Goal: Transaction & Acquisition: Purchase product/service

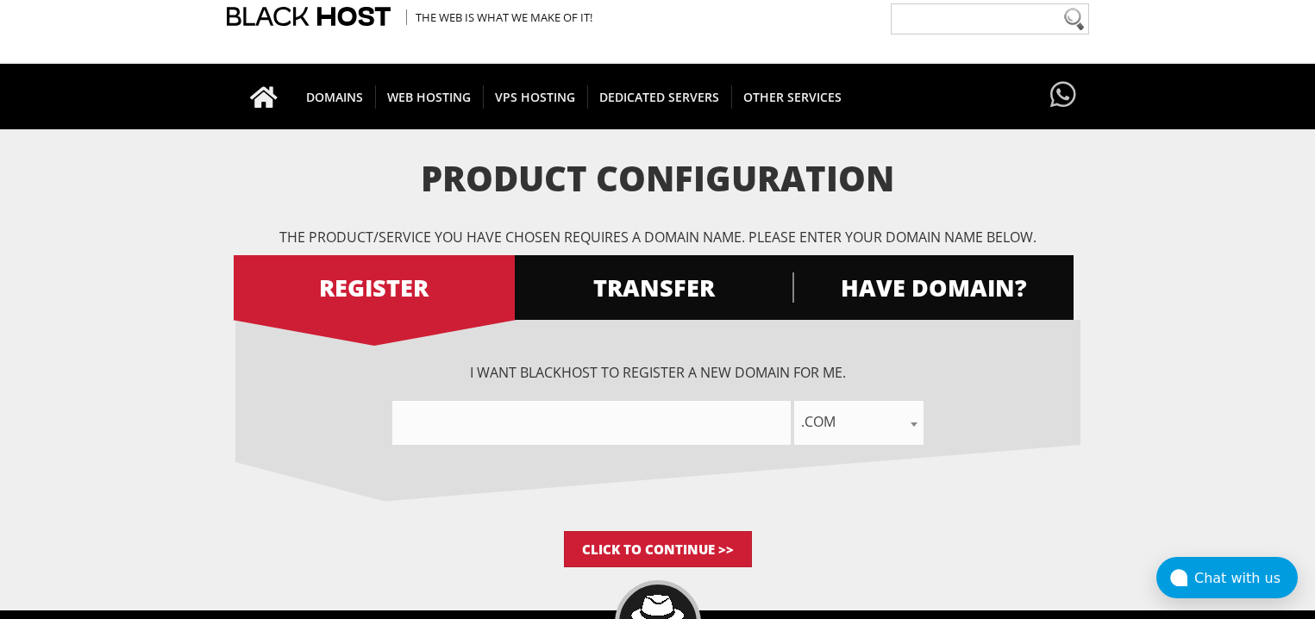
scroll to position [84, 0]
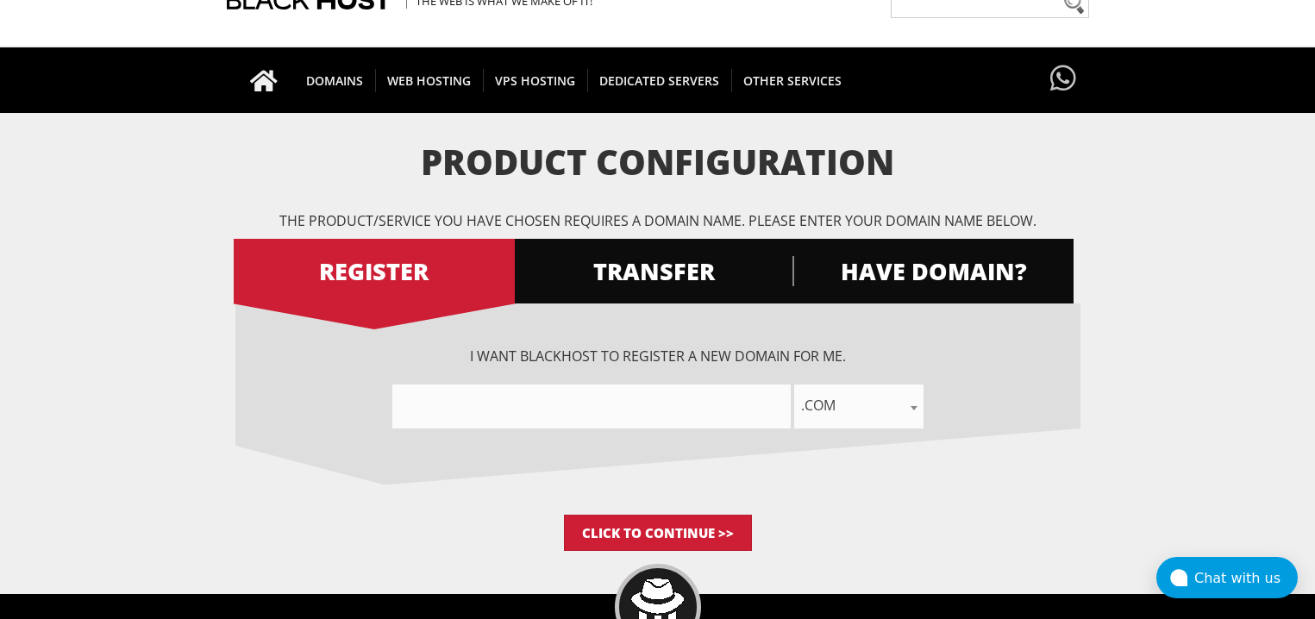
click at [628, 403] on input"] "text" at bounding box center [591, 406] width 398 height 44
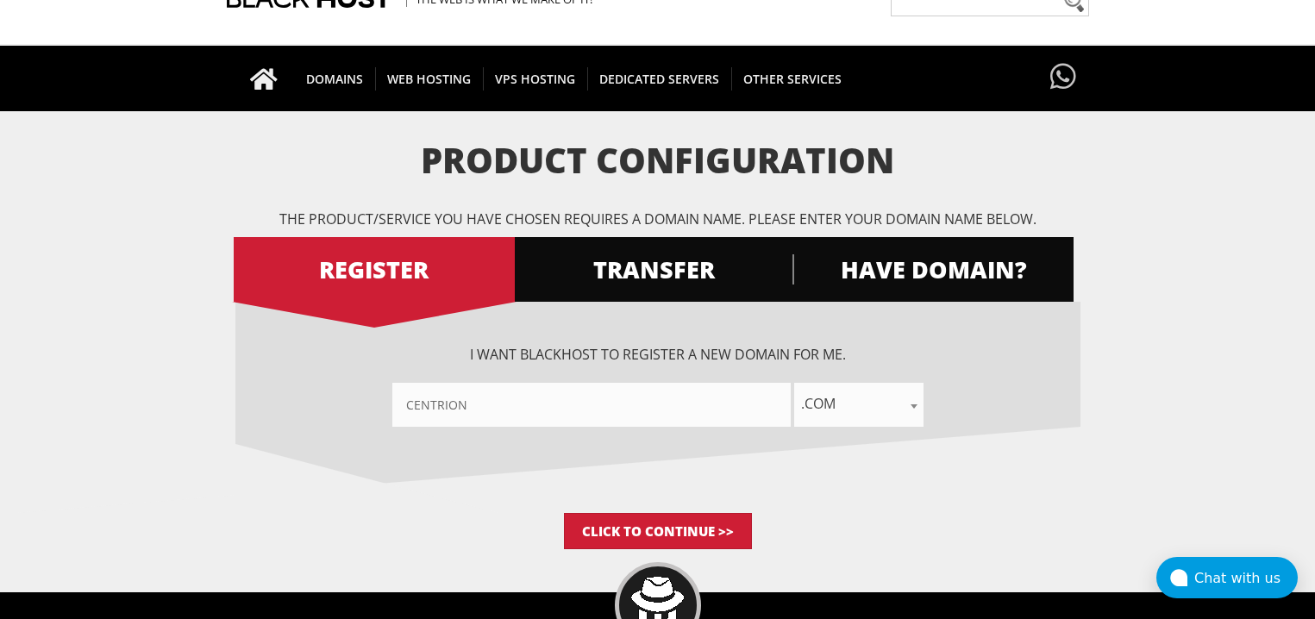
type input"] "centrion"
click at [890, 397] on span ".com" at bounding box center [858, 403] width 129 height 24
type input "inv"
select select ".investments"
click at [665, 532] on input "Click to Continue >>" at bounding box center [658, 531] width 188 height 36
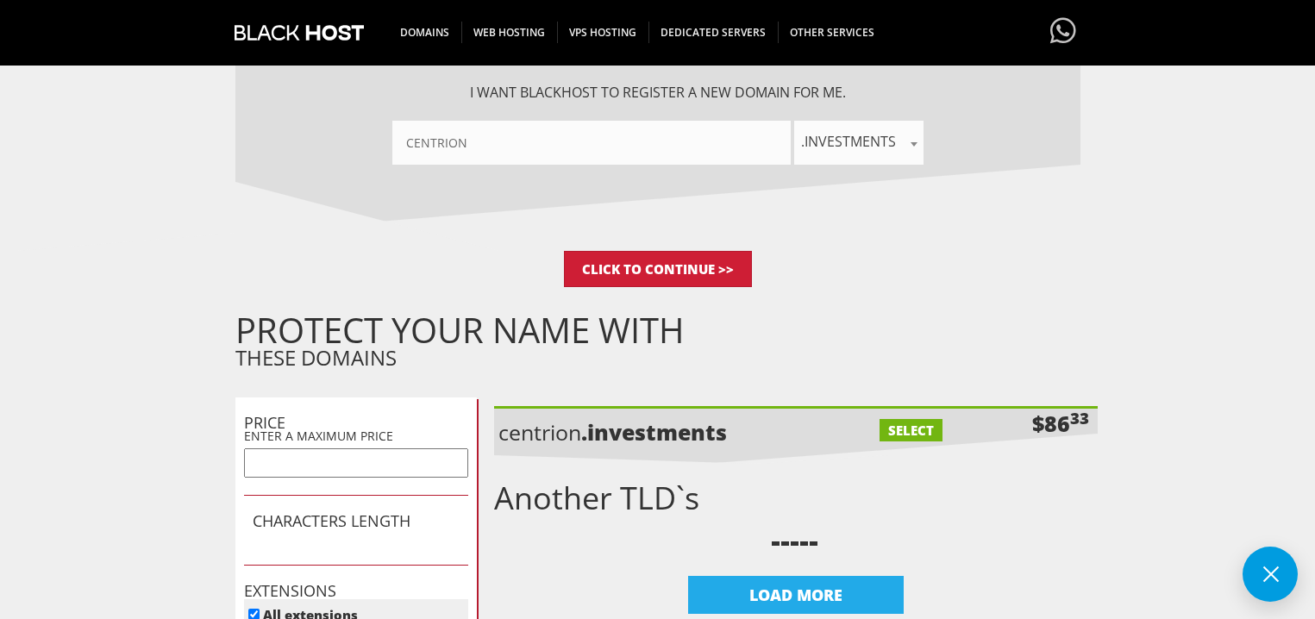
scroll to position [9, 0]
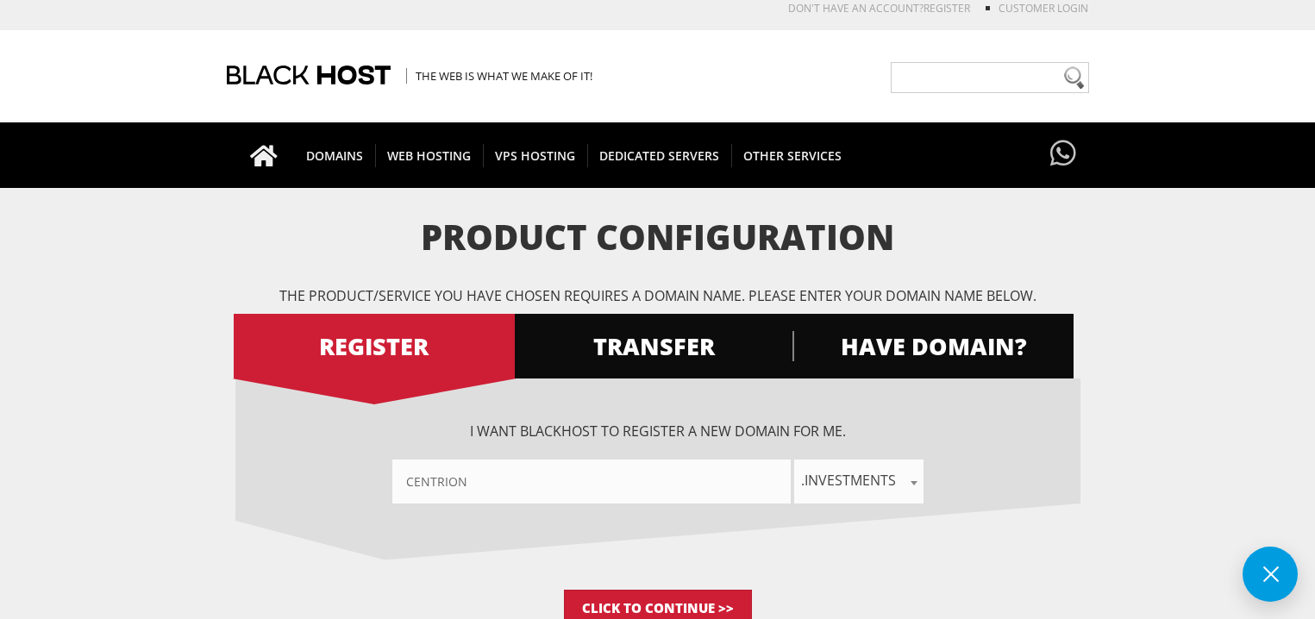
drag, startPoint x: 541, startPoint y: 487, endPoint x: 759, endPoint y: 498, distance: 218.4
click at [542, 487] on input"] "centrion" at bounding box center [591, 481] width 398 height 44
click at [854, 485] on span ".investments" at bounding box center [858, 480] width 129 height 24
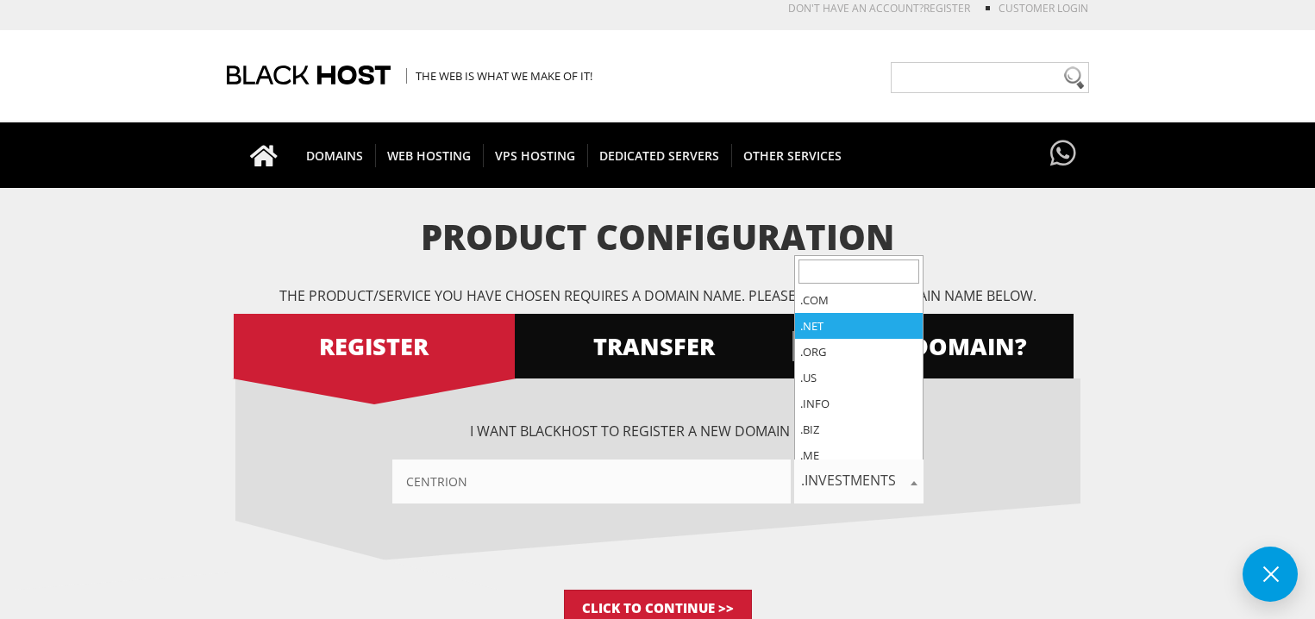
scroll to position [0, 0]
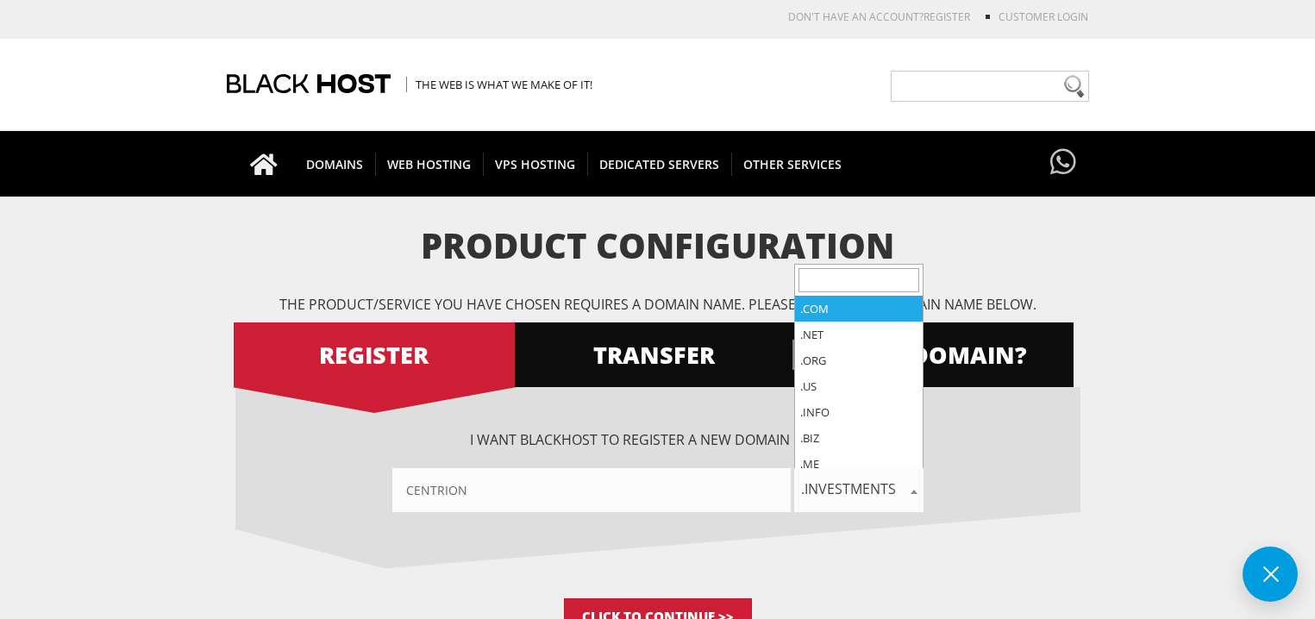
select select ".com"
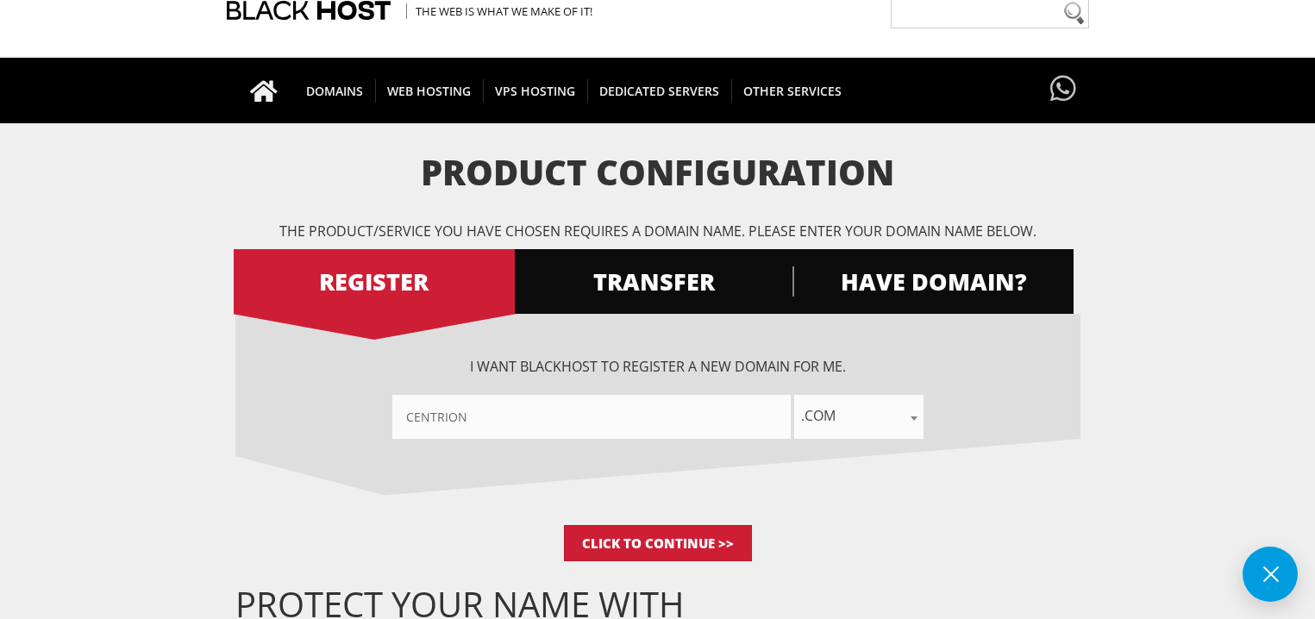
scroll to position [74, 0]
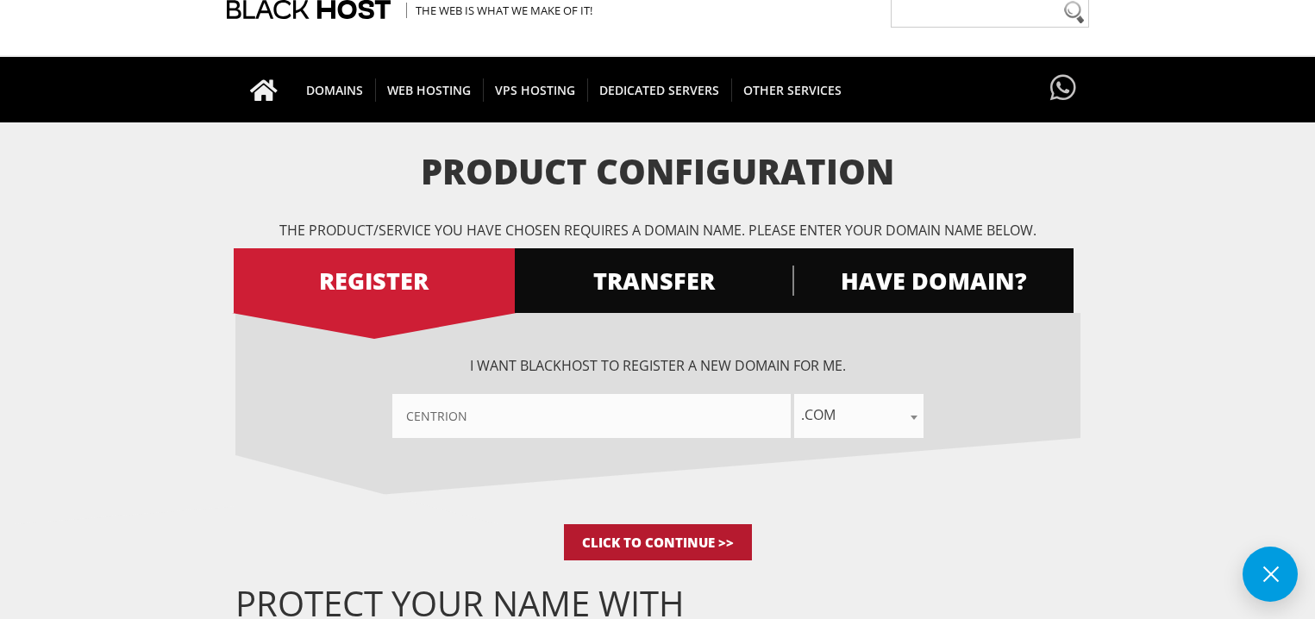
click at [662, 540] on input "Click to Continue >>" at bounding box center [658, 542] width 188 height 36
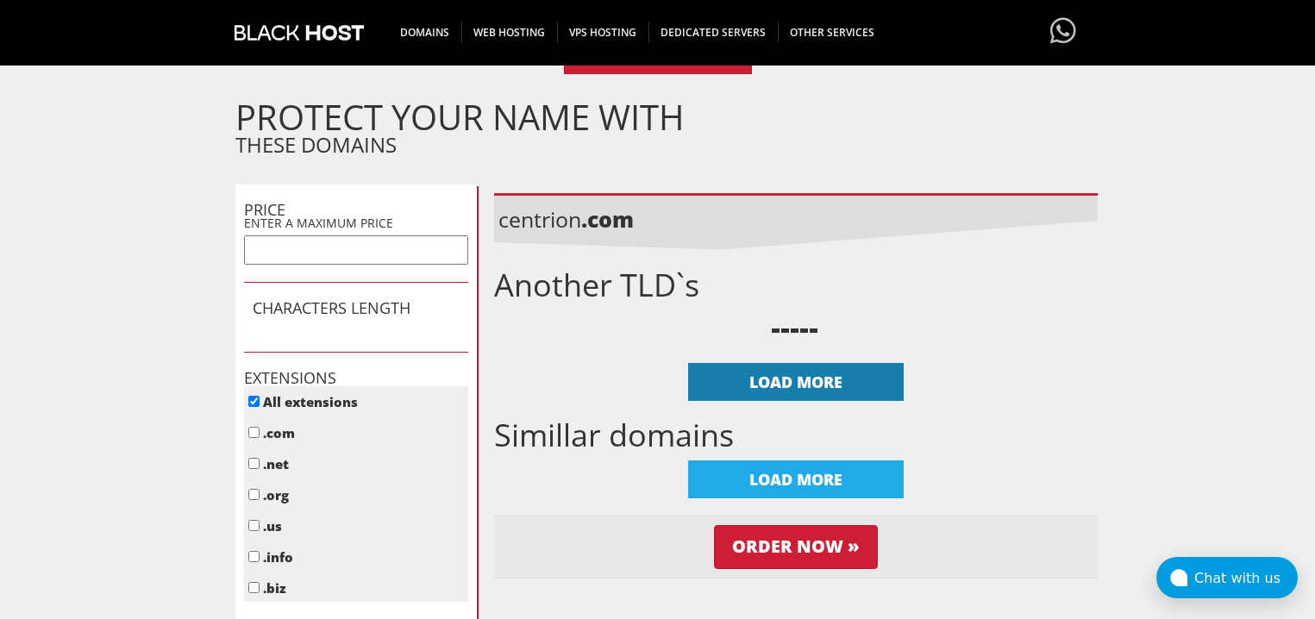
click at [803, 389] on div "LOAD MORE" at bounding box center [796, 382] width 216 height 38
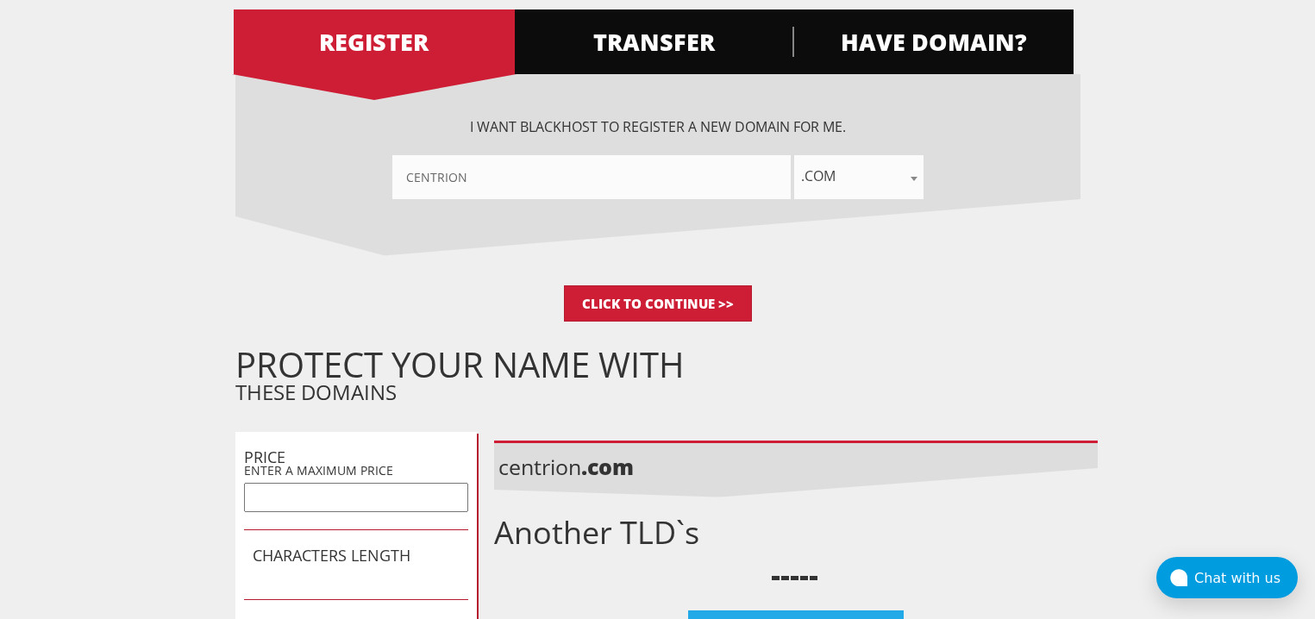
scroll to position [472, 0]
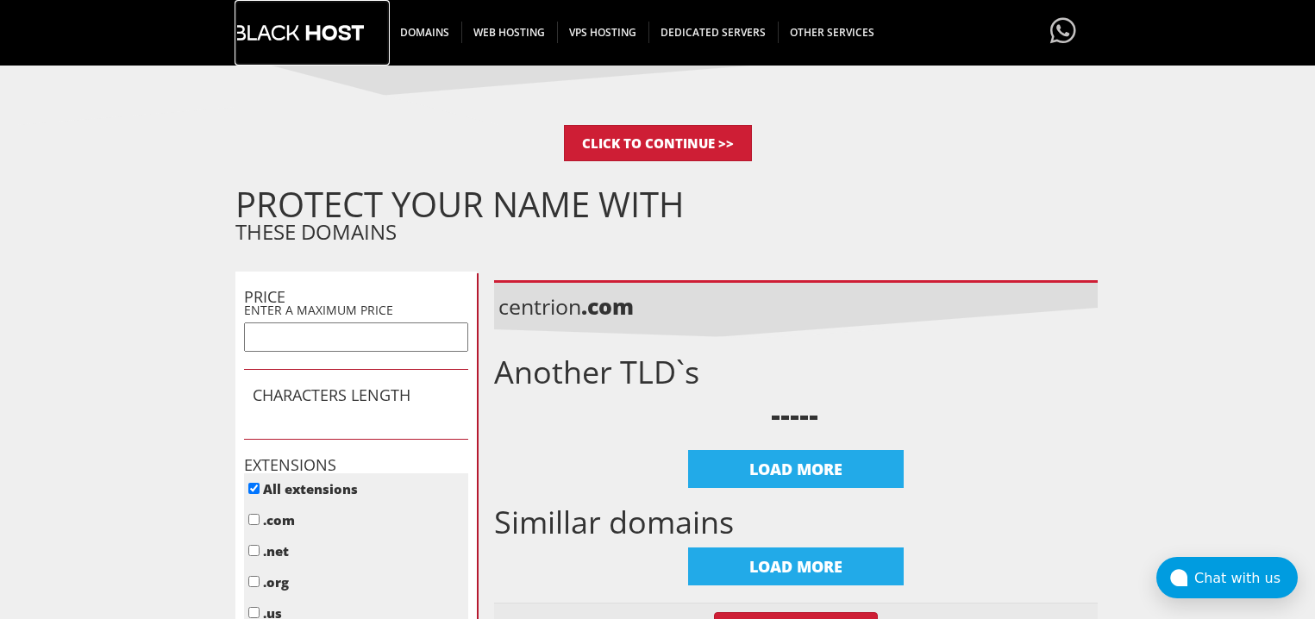
click at [317, 16] on img at bounding box center [298, 33] width 129 height 66
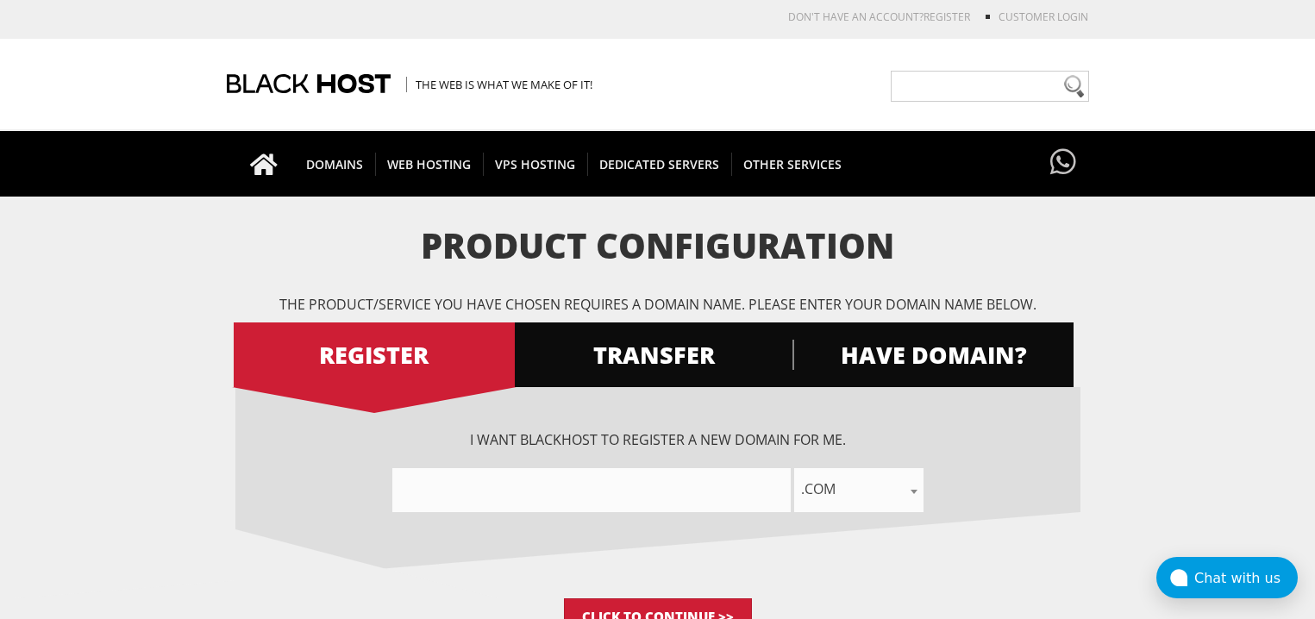
click at [535, 492] on input"] "text" at bounding box center [591, 490] width 398 height 44
type input"] "centrion"
click at [875, 478] on span ".com" at bounding box center [858, 489] width 129 height 24
type input "group"
click at [494, 492] on input"] "centrion" at bounding box center [591, 490] width 398 height 44
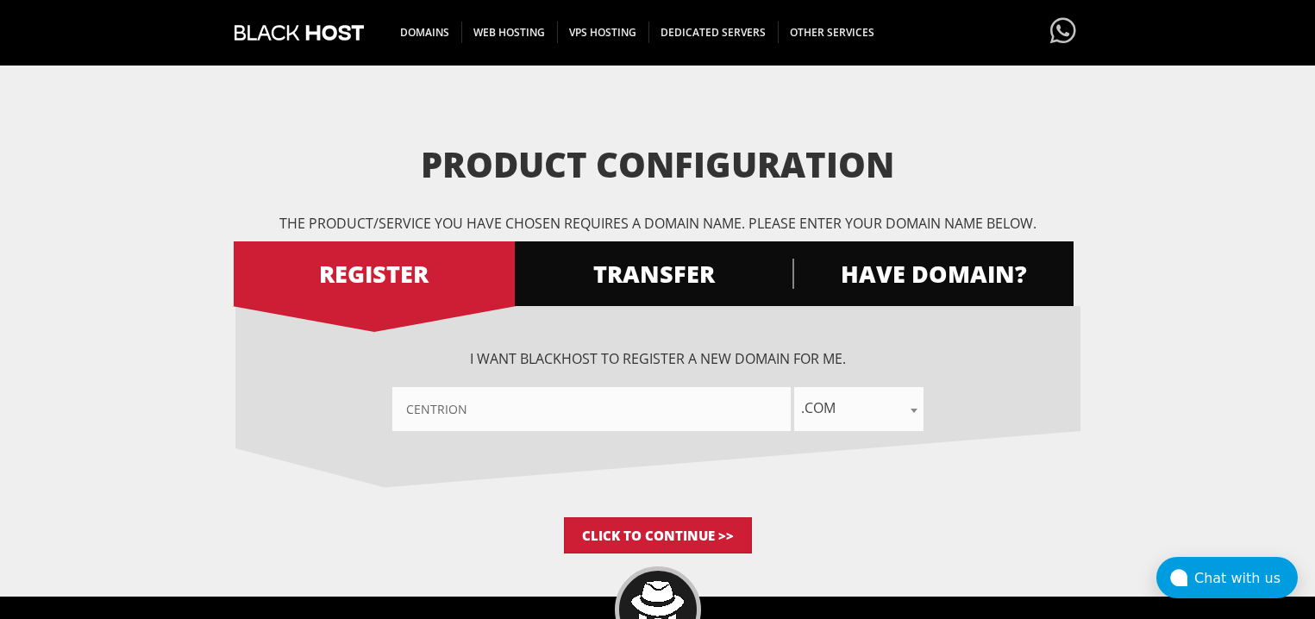
scroll to position [144, 0]
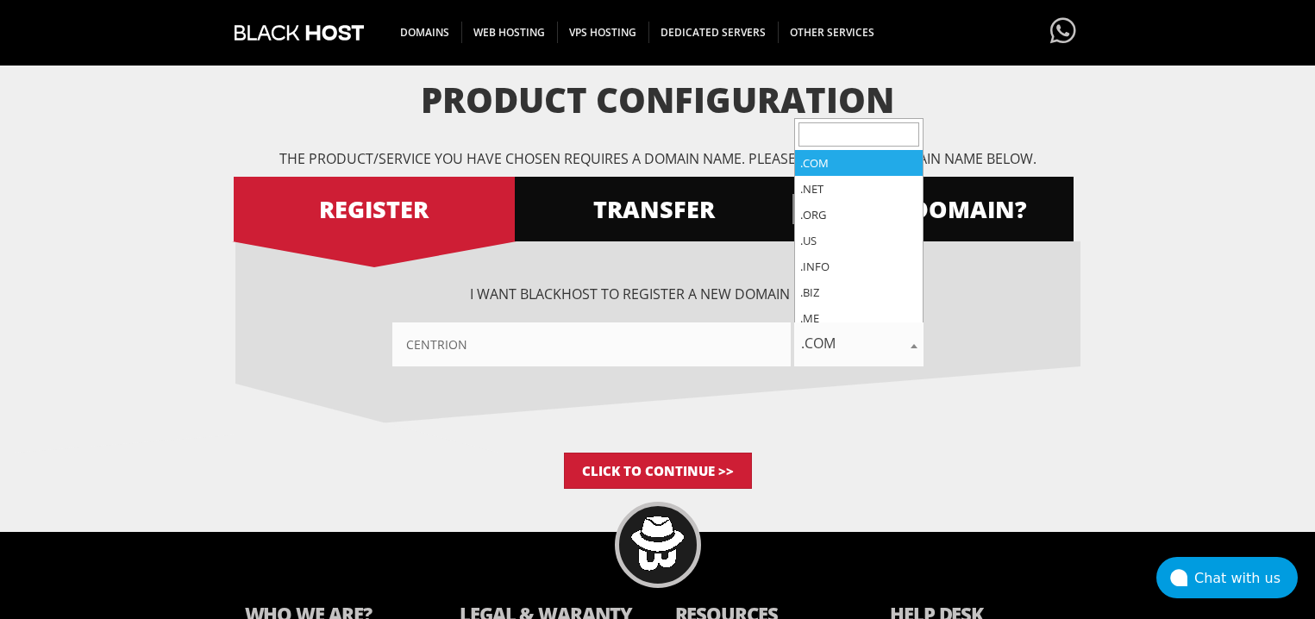
click at [878, 347] on span ".com" at bounding box center [858, 343] width 129 height 24
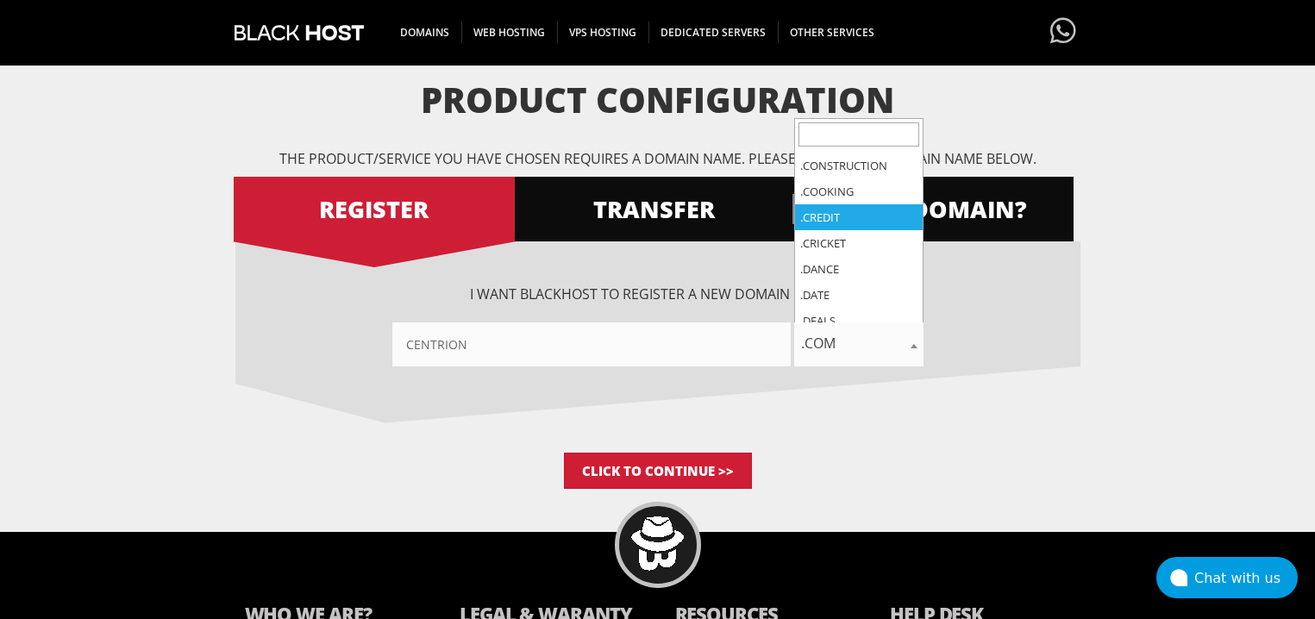
scroll to position [2505, 0]
drag, startPoint x: 489, startPoint y: 335, endPoint x: 492, endPoint y: 279, distance: 56.1
click at [489, 335] on input"] "centrion" at bounding box center [591, 344] width 398 height 44
